Goal: Transaction & Acquisition: Purchase product/service

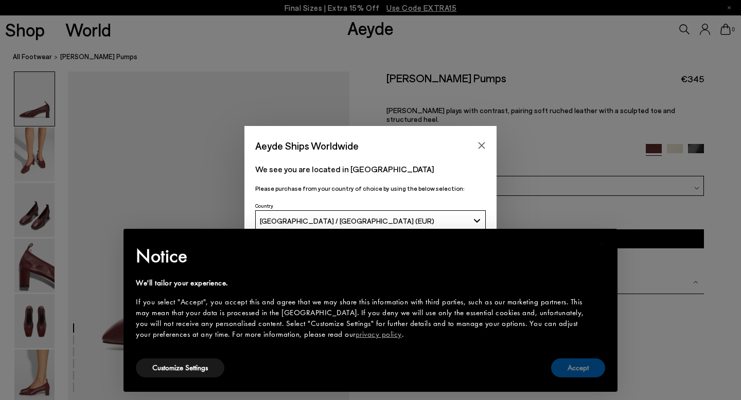
click at [584, 368] on button "Accept" at bounding box center [578, 368] width 54 height 19
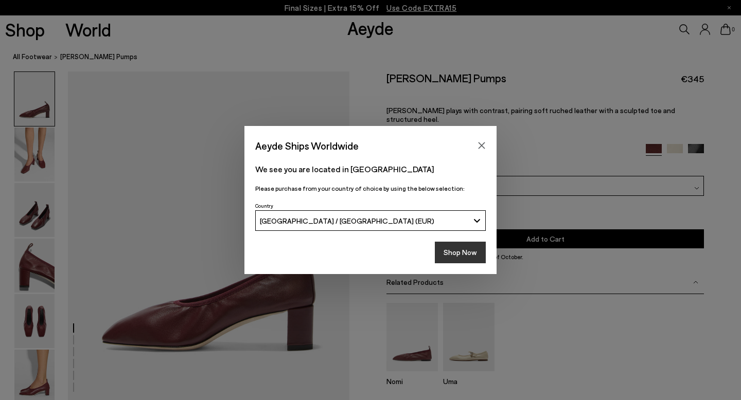
click at [472, 253] on button "Shop Now" at bounding box center [460, 253] width 51 height 22
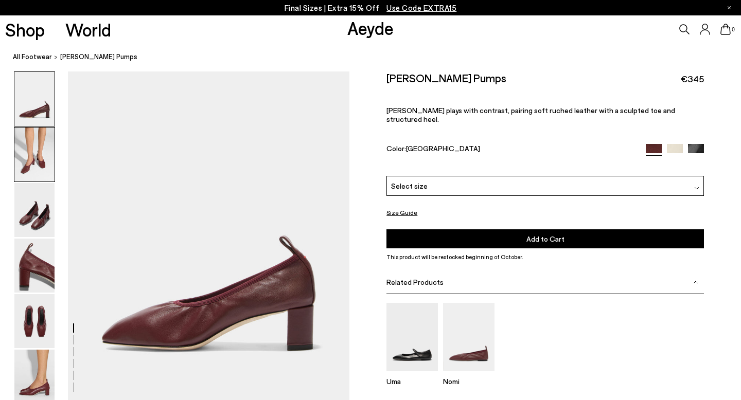
click at [30, 178] on img at bounding box center [34, 155] width 40 height 54
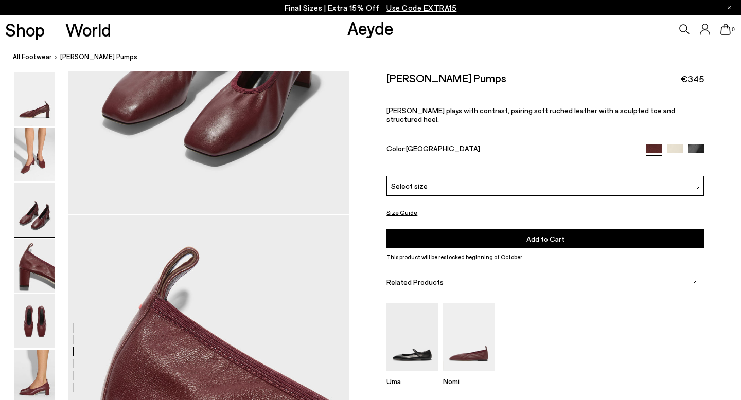
scroll to position [941, 0]
